Goal: Check status: Check status

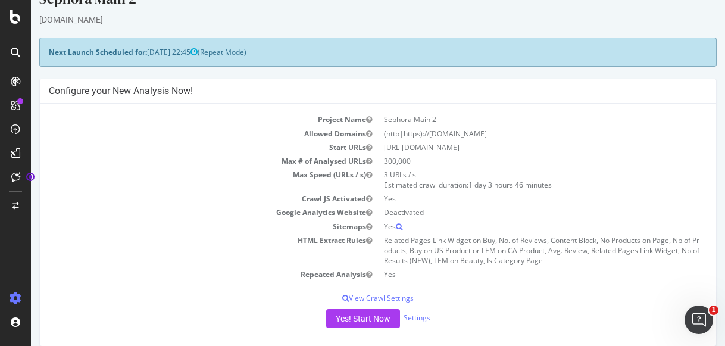
scroll to position [33, 0]
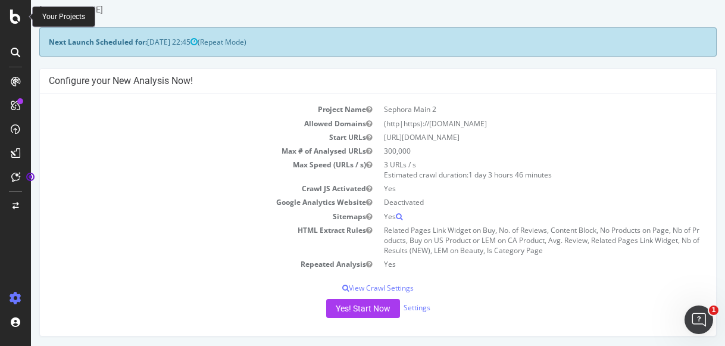
click at [16, 18] on icon at bounding box center [15, 17] width 11 height 14
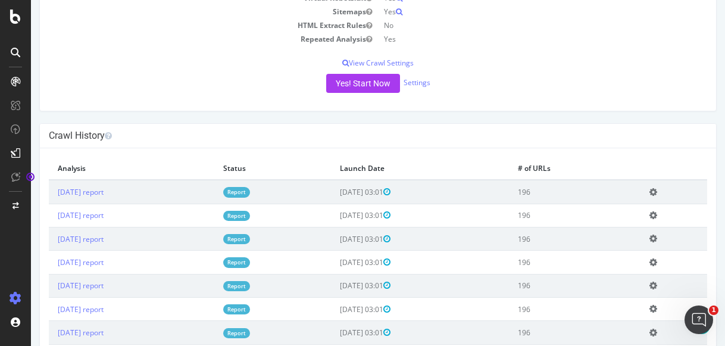
scroll to position [254, 0]
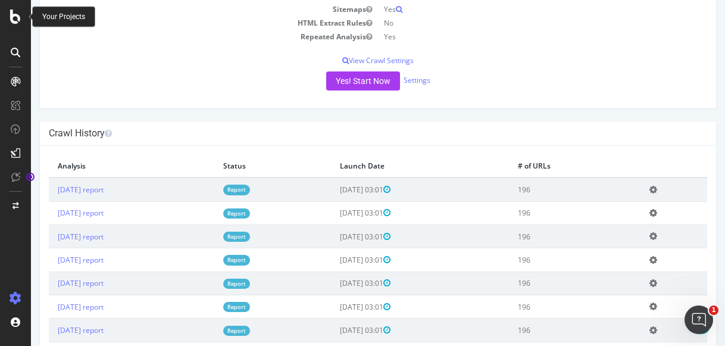
click at [17, 18] on icon at bounding box center [15, 17] width 11 height 14
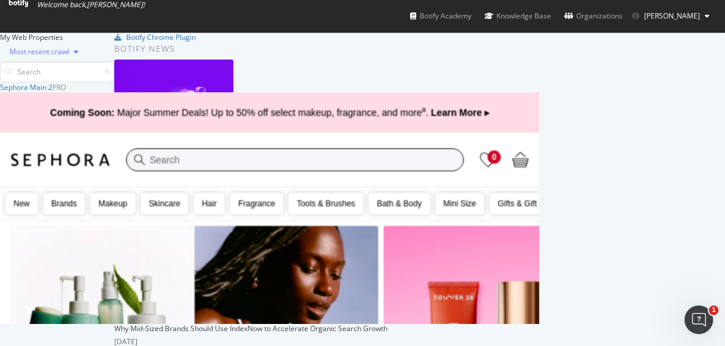
click at [79, 55] on icon "button" at bounding box center [76, 51] width 5 height 7
